Goal: Browse casually: Explore the website without a specific task or goal

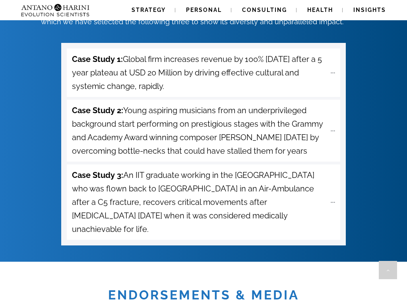
scroll to position [0, 4]
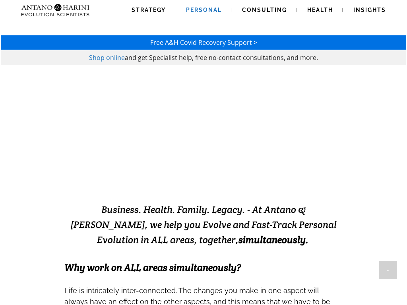
scroll to position [907, 0]
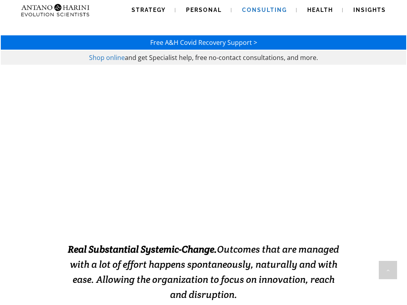
scroll to position [882, 0]
